Goal: Transaction & Acquisition: Purchase product/service

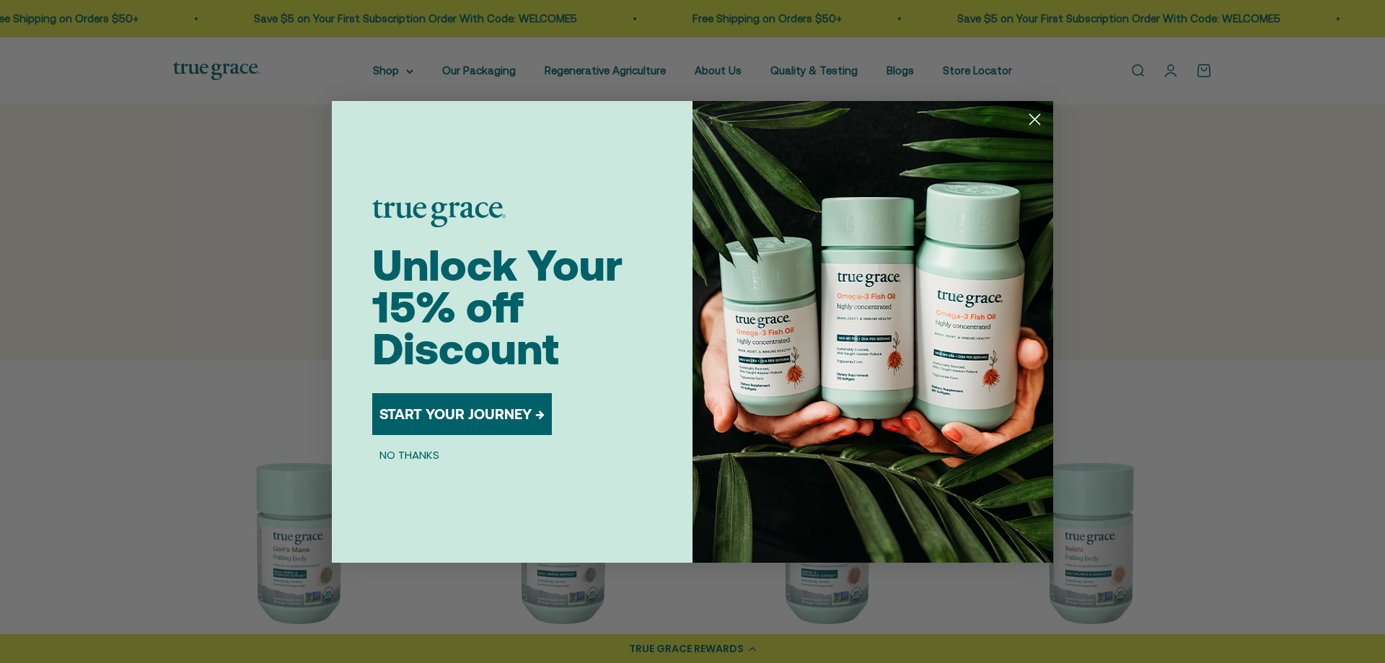
click at [1038, 110] on circle "Close dialog" at bounding box center [1035, 119] width 24 height 24
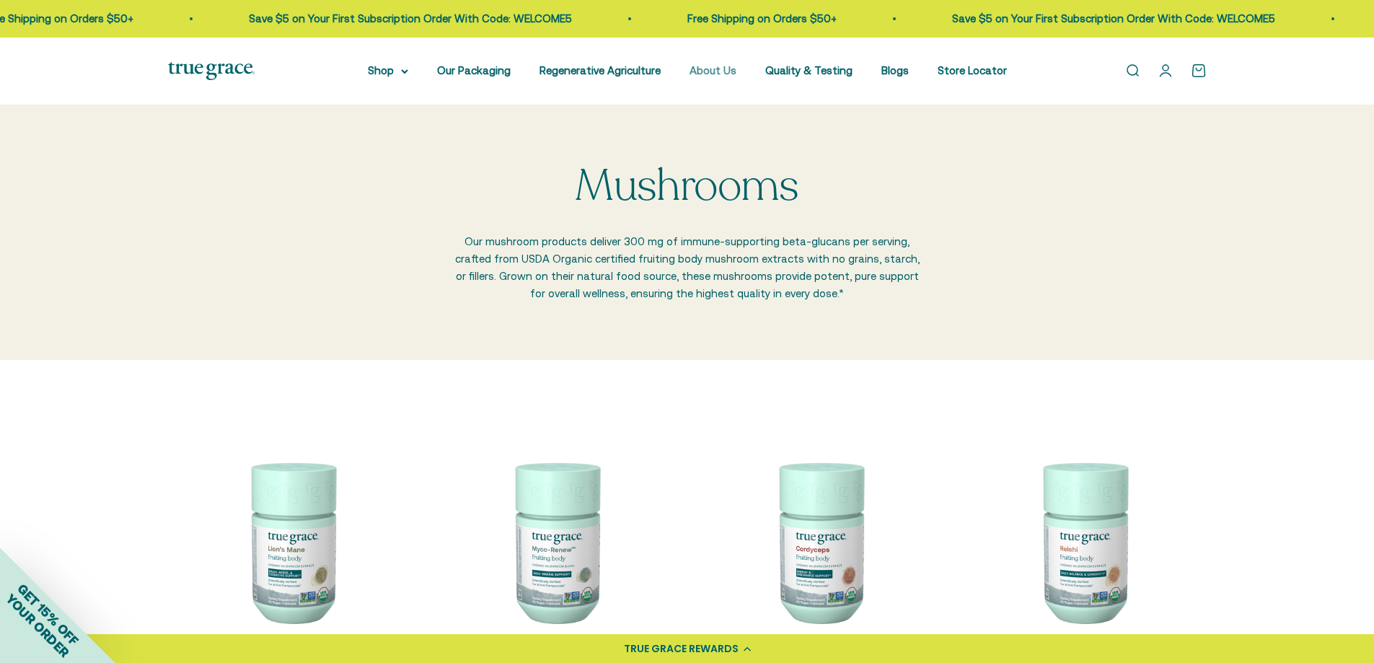
click at [713, 70] on link "About Us" at bounding box center [713, 70] width 47 height 12
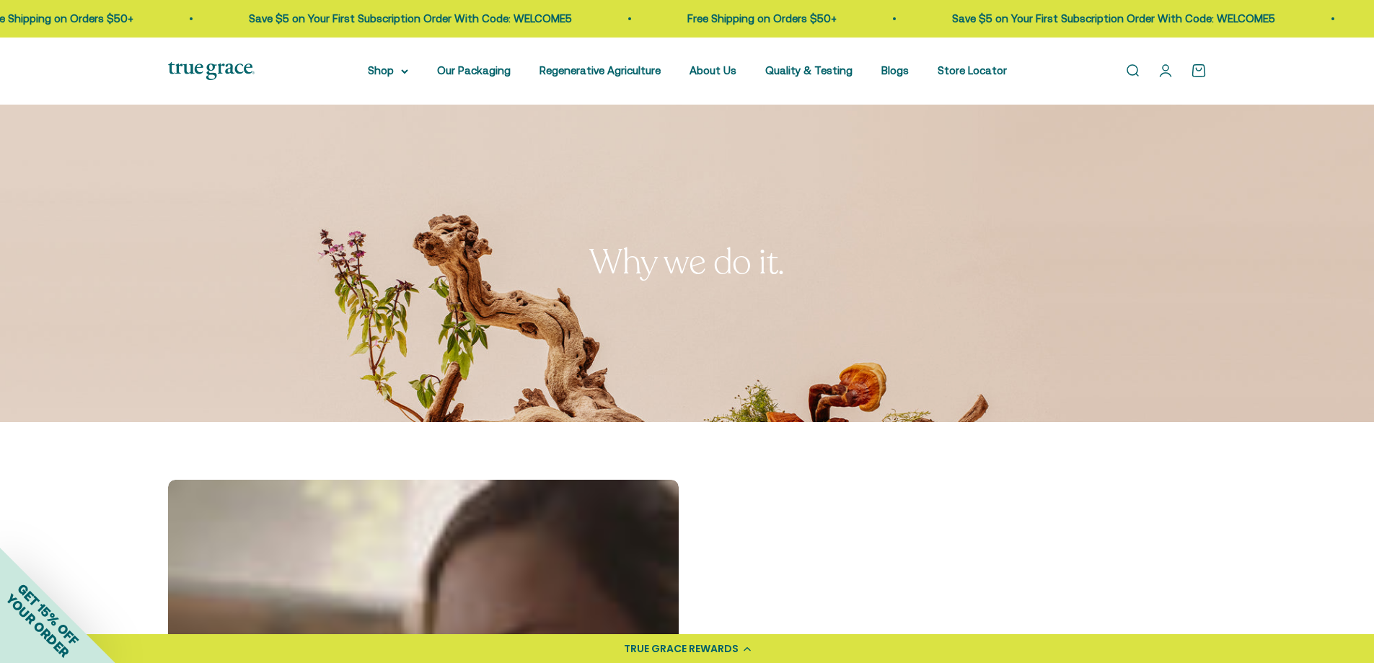
drag, startPoint x: 1384, startPoint y: 34, endPoint x: 1240, endPoint y: 175, distance: 201.5
click at [1134, 64] on link "Open search" at bounding box center [1133, 71] width 16 height 16
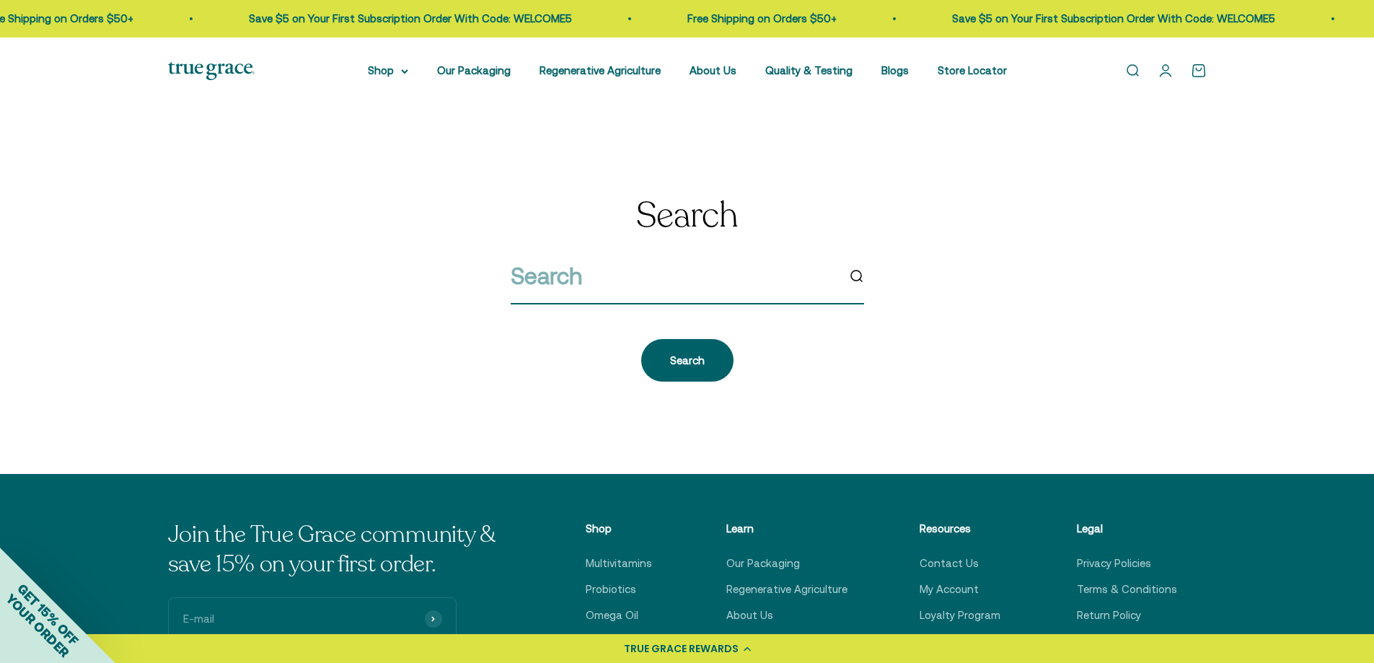
click at [548, 272] on input "search" at bounding box center [674, 276] width 326 height 37
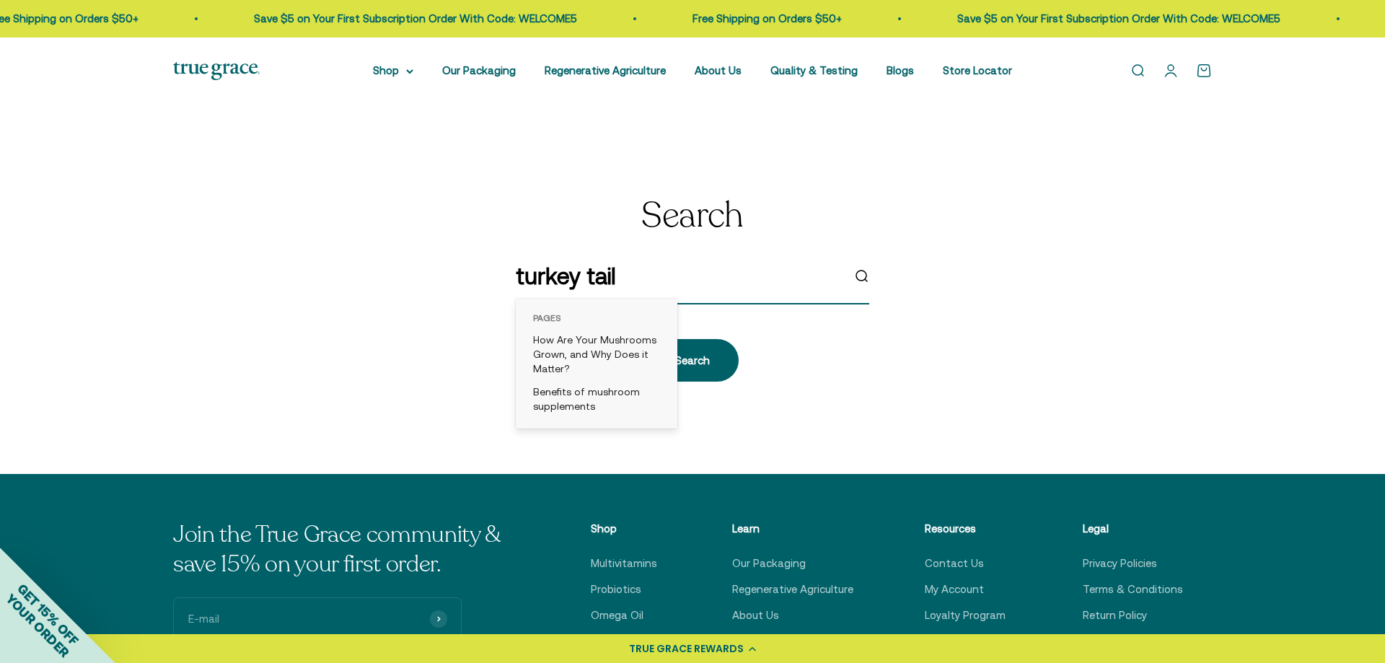
type input "turkey tail"
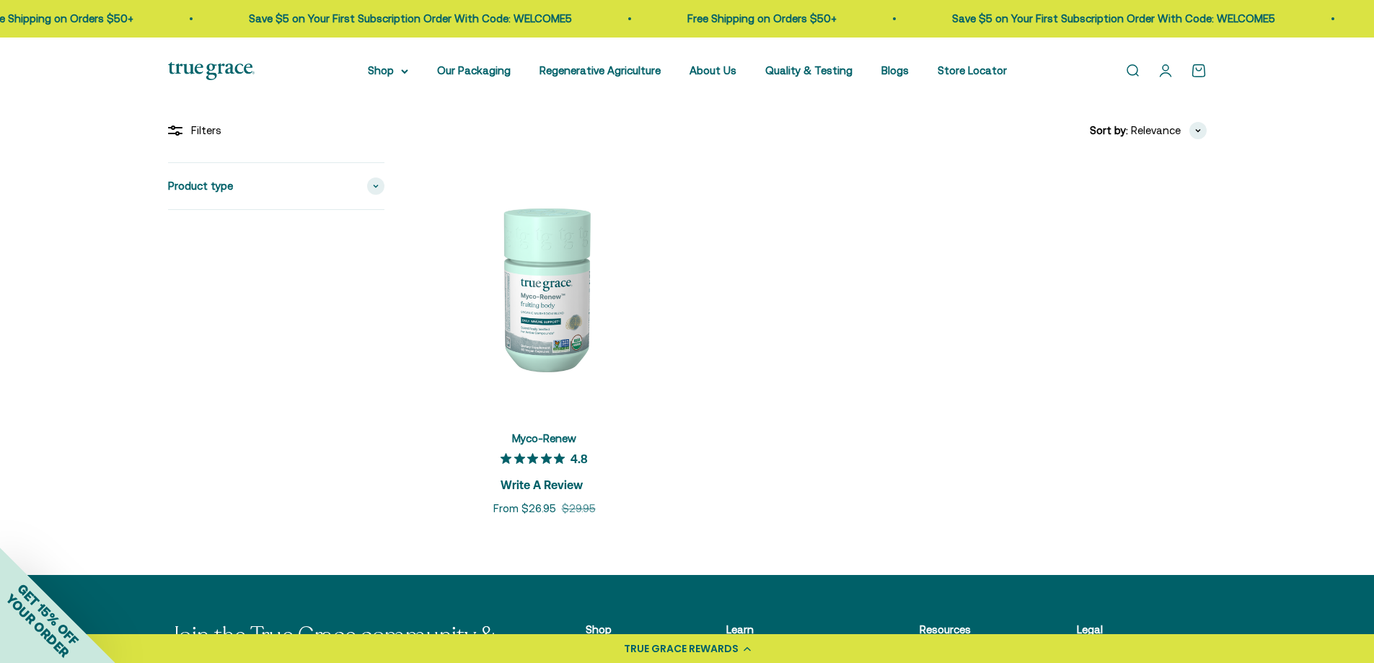
scroll to position [199, 0]
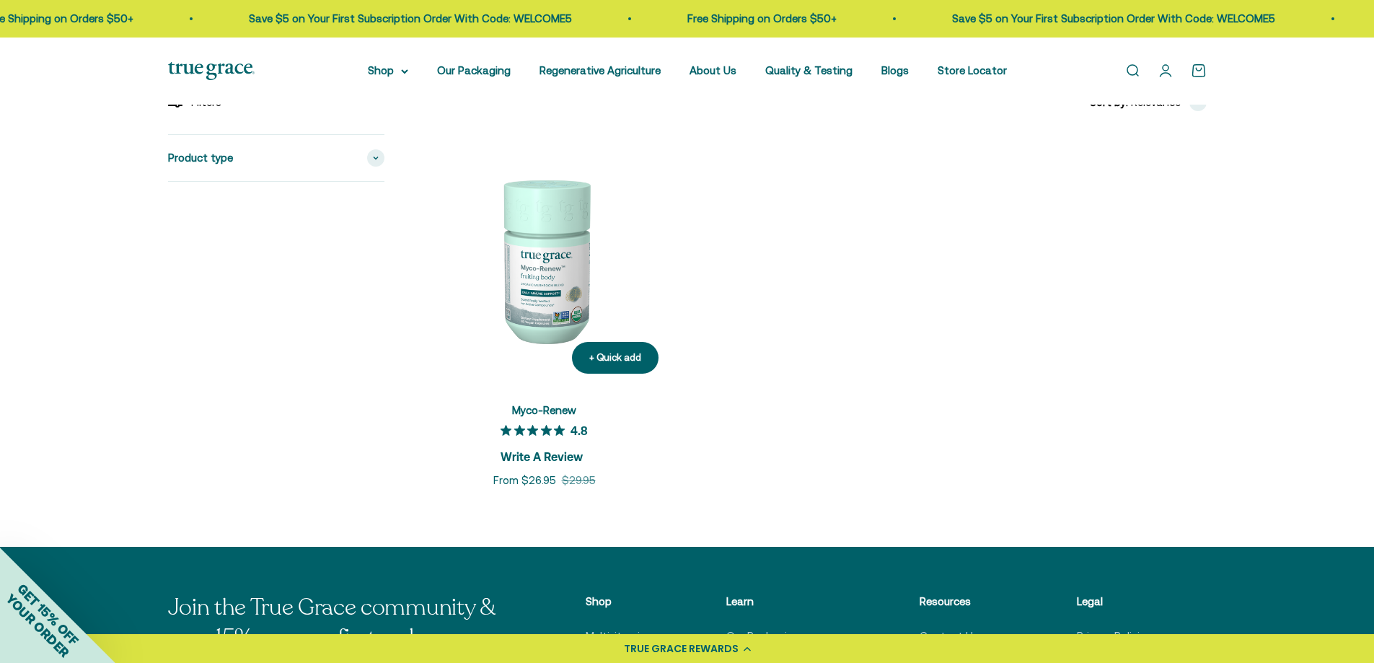
click at [542, 294] on img at bounding box center [544, 259] width 251 height 251
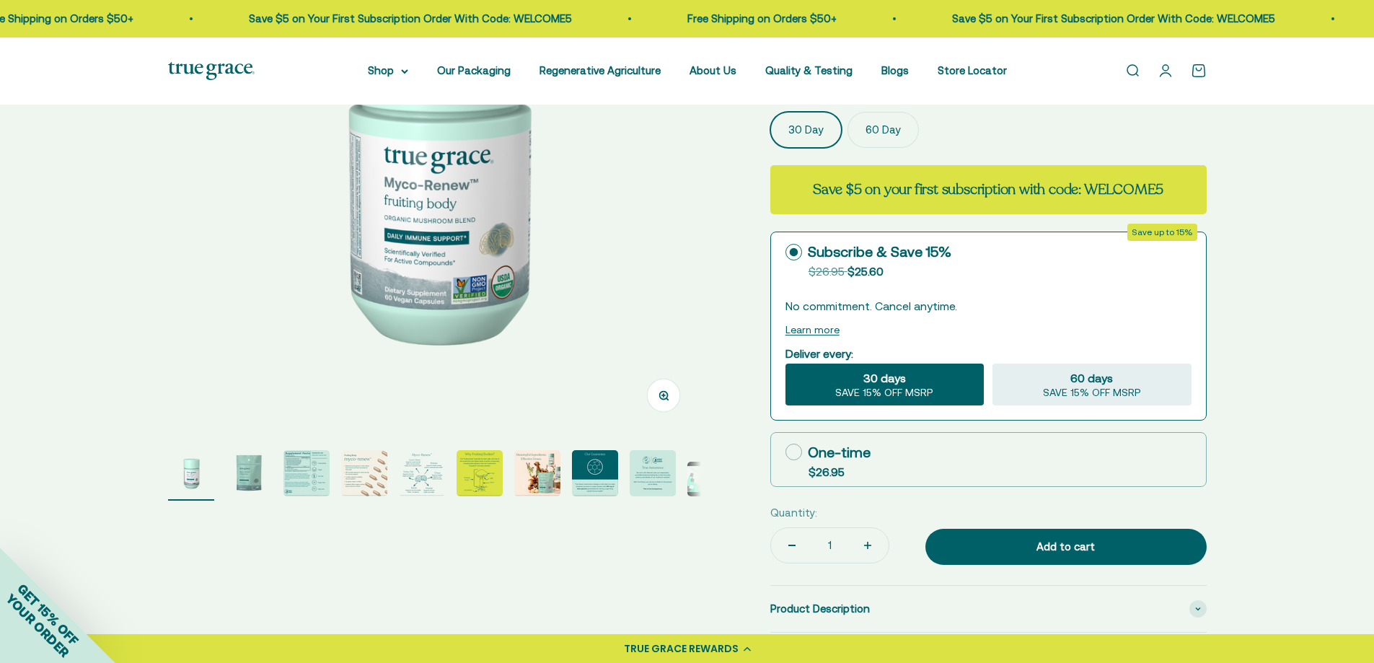
scroll to position [263, 0]
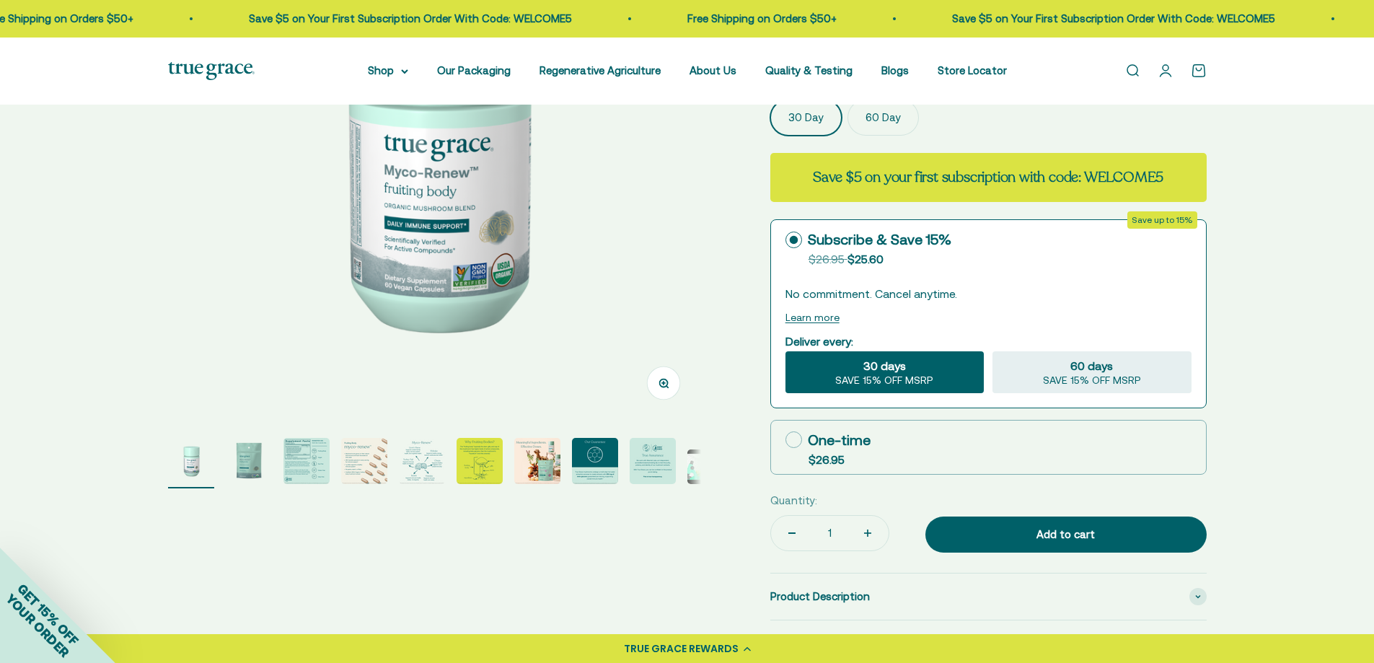
click at [315, 452] on img "Go to item 3" at bounding box center [307, 461] width 46 height 46
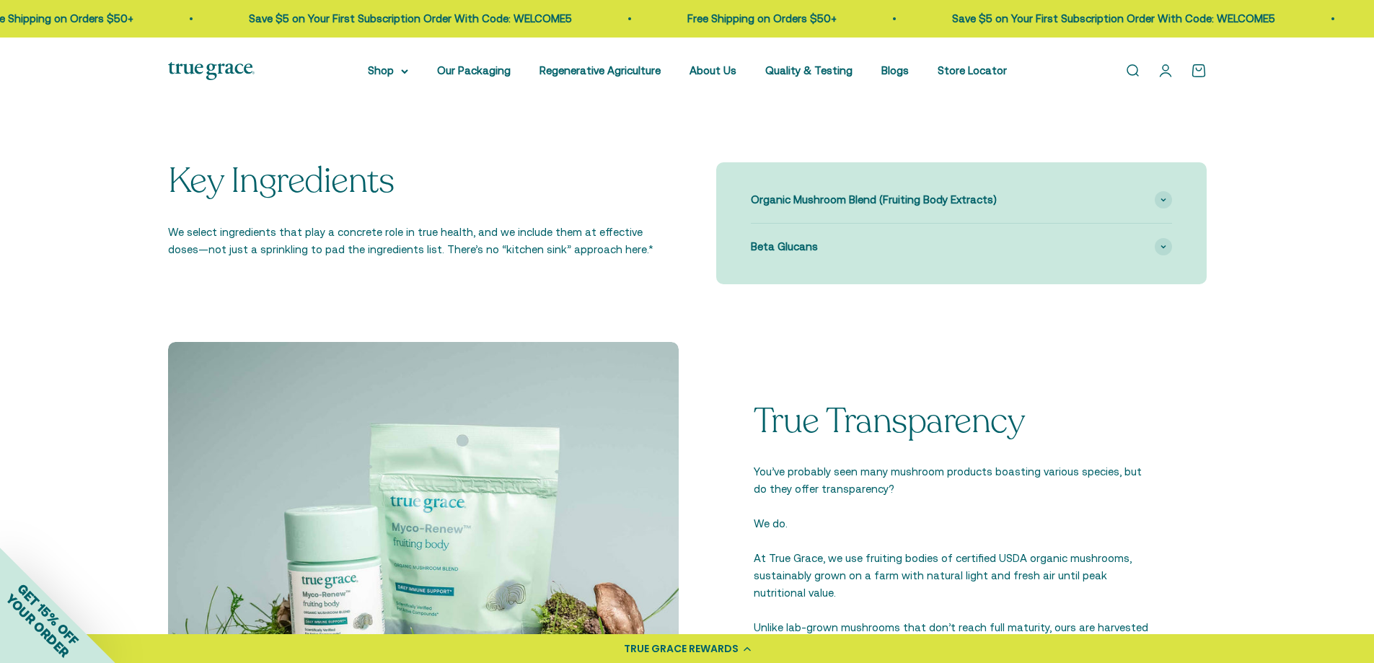
scroll to position [0, 0]
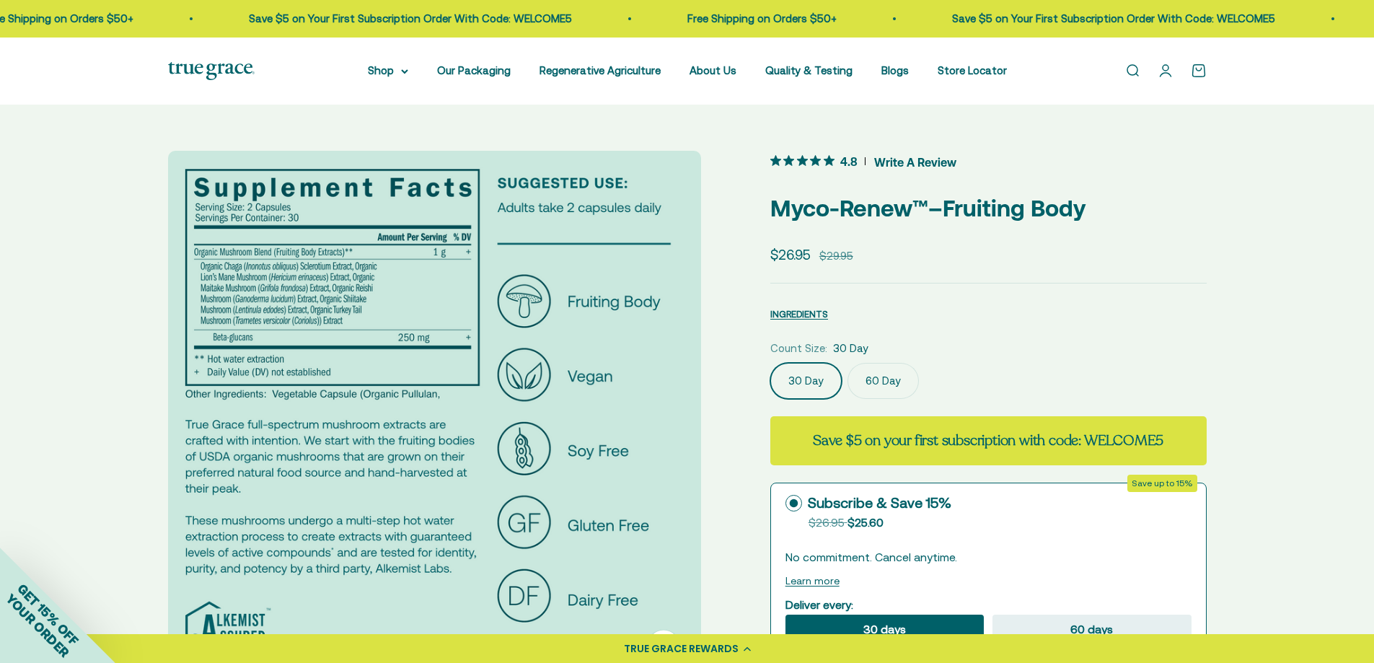
drag, startPoint x: 1374, startPoint y: 78, endPoint x: 1355, endPoint y: 29, distance: 52.5
click at [325, 79] on div "Open navigation menu Open search Shop Multivitamins Women's Multivitamin Women'…" at bounding box center [687, 71] width 1374 height 67
click at [328, 82] on div "Open navigation menu Open search Shop Multivitamins Women's Multivitamin Women'…" at bounding box center [687, 71] width 1374 height 67
